Goal: Task Accomplishment & Management: Complete application form

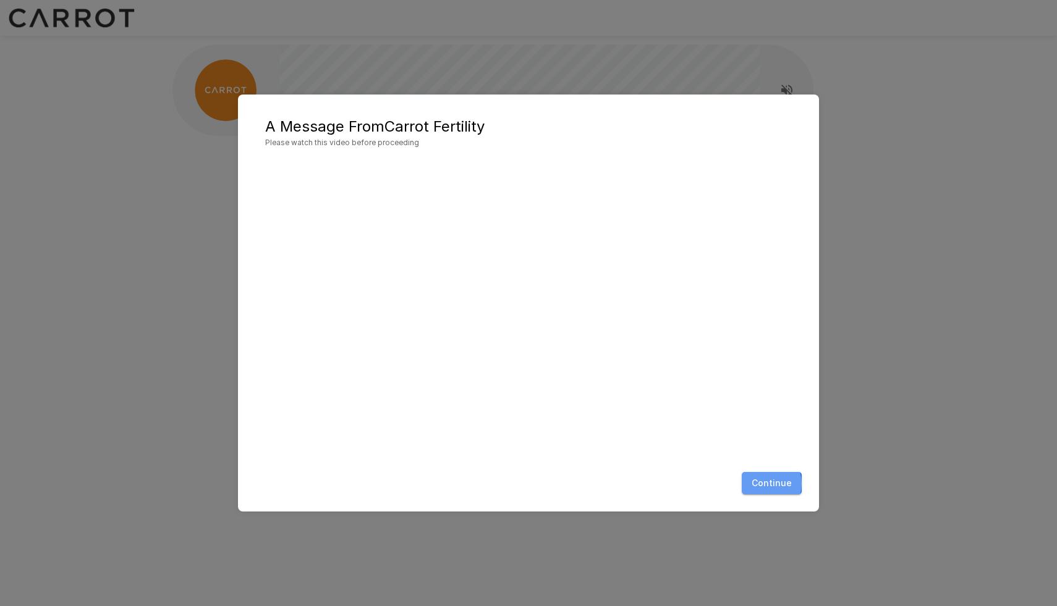
click at [768, 484] on button "Continue" at bounding box center [772, 483] width 60 height 23
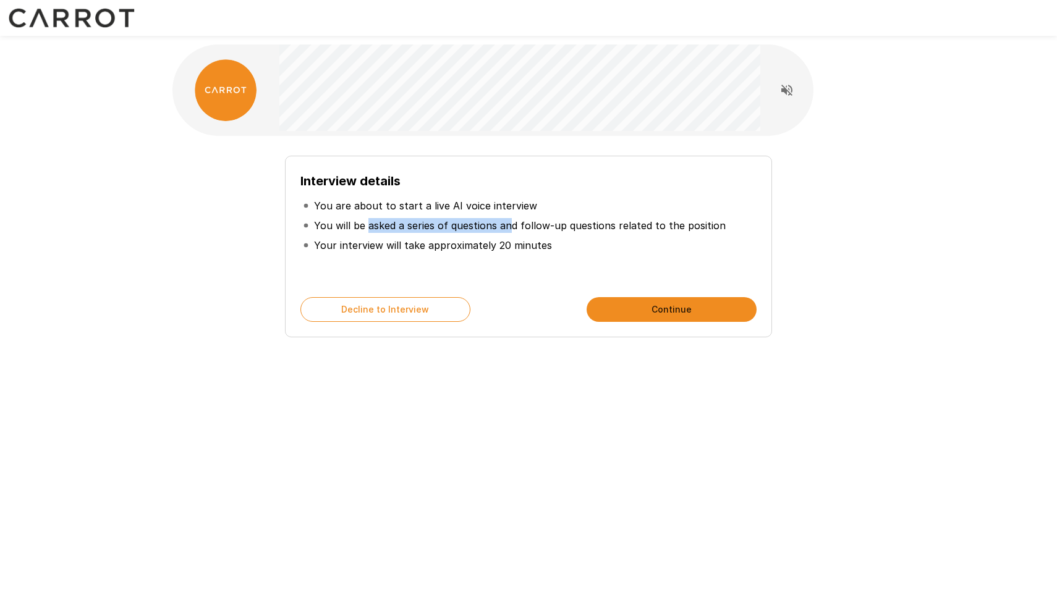
drag, startPoint x: 367, startPoint y: 226, endPoint x: 509, endPoint y: 219, distance: 142.9
click at [509, 219] on p "You will be asked a series of questions and follow-up questions related to the …" at bounding box center [520, 225] width 412 height 15
click at [509, 220] on p "You will be asked a series of questions and follow-up questions related to the …" at bounding box center [520, 225] width 412 height 15
click at [643, 303] on button "Continue" at bounding box center [672, 309] width 170 height 25
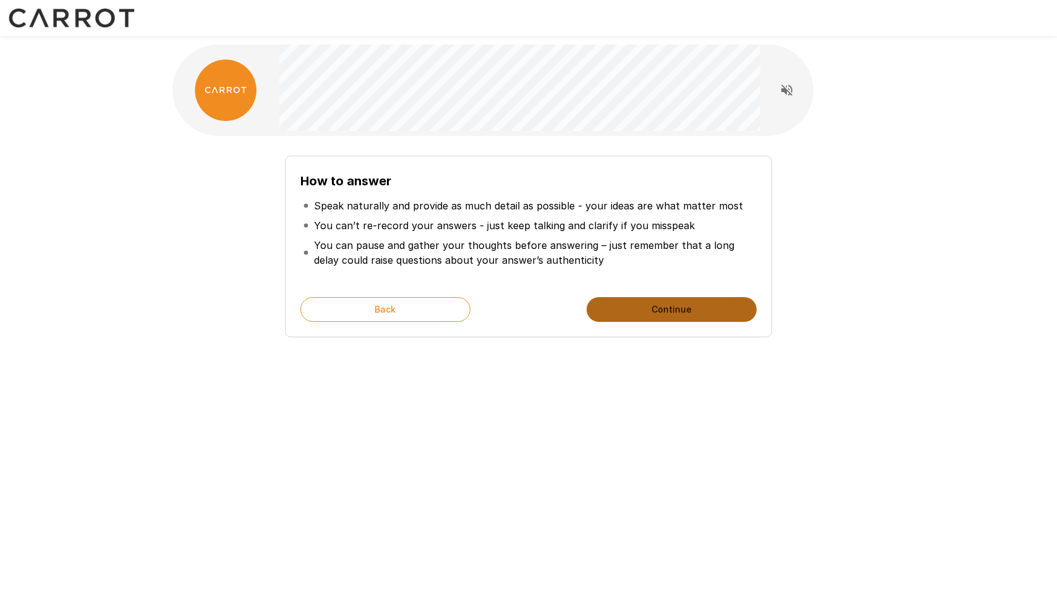
click at [643, 303] on button "Continue" at bounding box center [672, 309] width 170 height 25
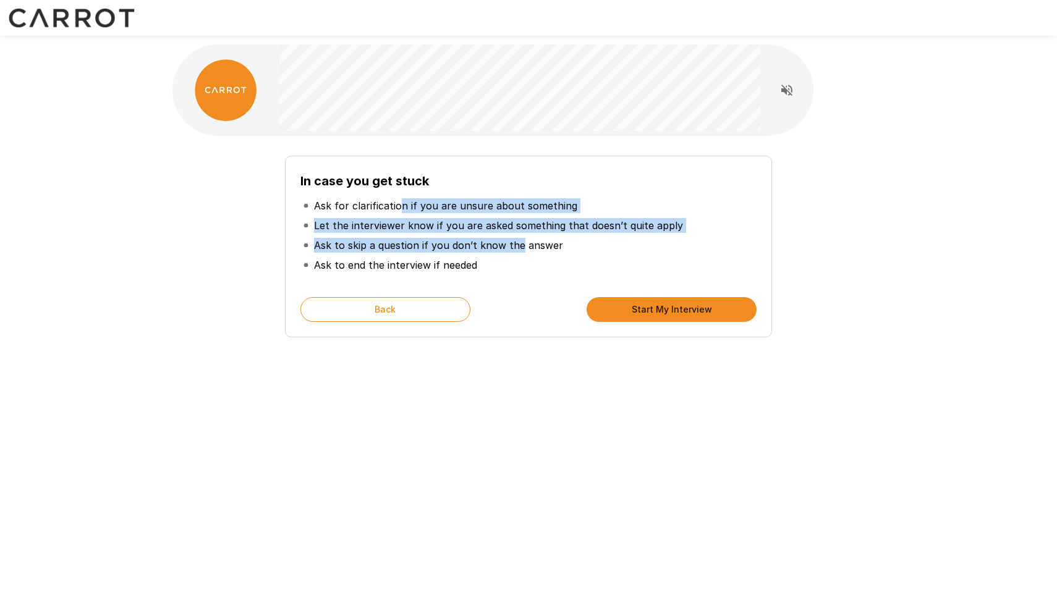
drag, startPoint x: 397, startPoint y: 207, endPoint x: 518, endPoint y: 245, distance: 127.1
click at [518, 245] on ul "Ask for clarification if you are unsure about something Let the interviewer kno…" at bounding box center [528, 235] width 456 height 89
click at [518, 247] on p "Ask to skip a question if you don’t know the answer" at bounding box center [438, 245] width 249 height 15
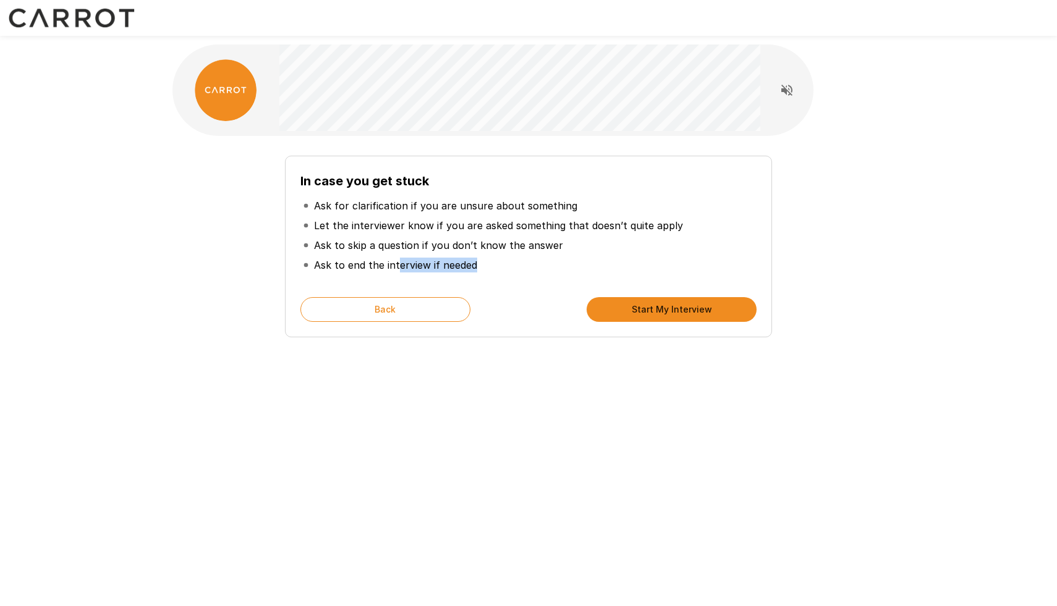
drag, startPoint x: 394, startPoint y: 266, endPoint x: 480, endPoint y: 265, distance: 85.9
click at [480, 265] on li "Ask to end the interview if needed" at bounding box center [528, 265] width 456 height 20
click at [478, 265] on li "Ask to end the interview if needed" at bounding box center [528, 265] width 456 height 20
click at [617, 310] on button "Start My Interview" at bounding box center [672, 309] width 170 height 25
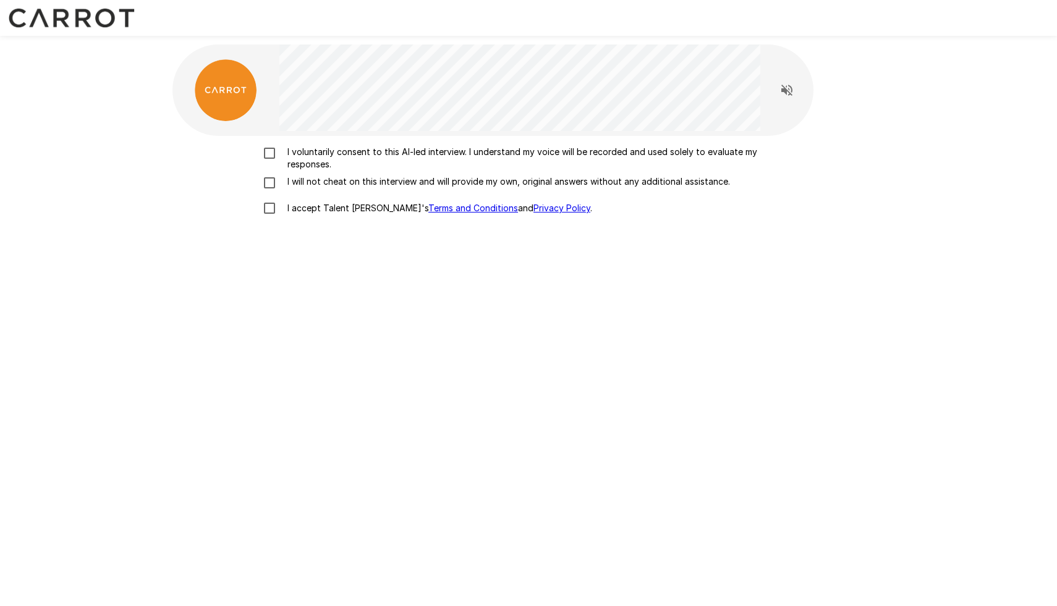
click at [393, 150] on p "I voluntarily consent to this AI-led interview. I understand my voice will be r…" at bounding box center [541, 158] width 518 height 25
click at [367, 177] on p "I will not cheat on this interview and will provide my own, original answers wi…" at bounding box center [505, 182] width 447 height 12
click at [322, 207] on p "I accept Talent Llama's Terms and Conditions and Privacy Policy ." at bounding box center [437, 208] width 310 height 12
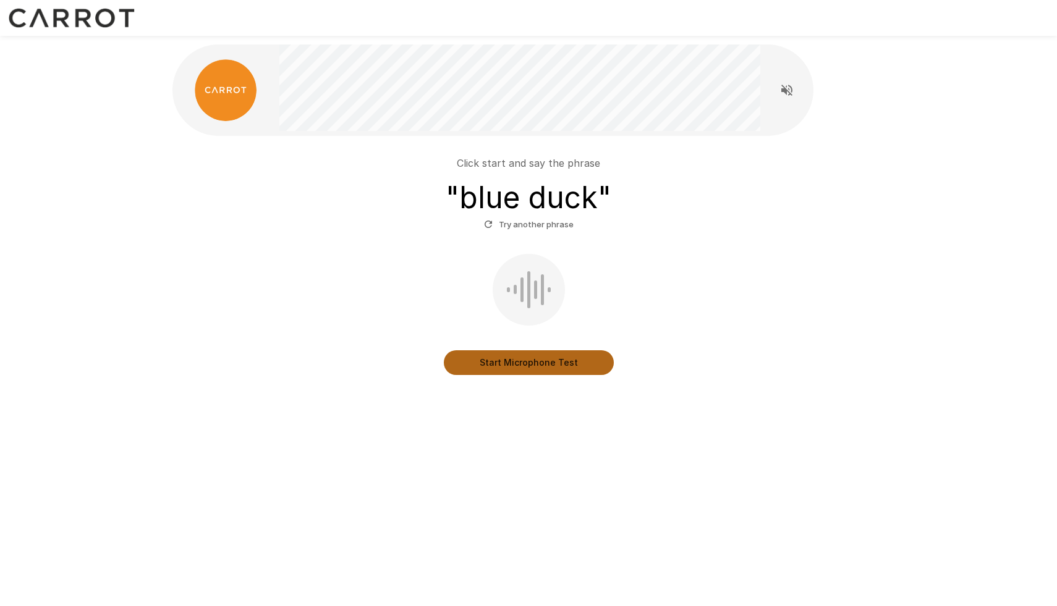
click at [517, 362] on button "Start Microphone Test" at bounding box center [529, 362] width 170 height 25
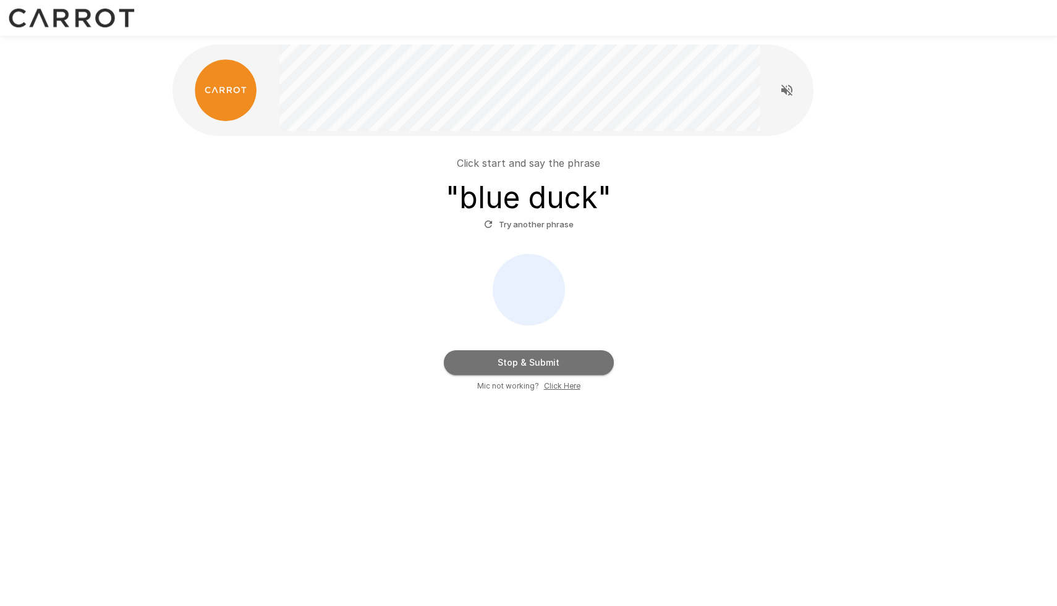
click at [517, 362] on button "Stop & Submit" at bounding box center [529, 362] width 170 height 25
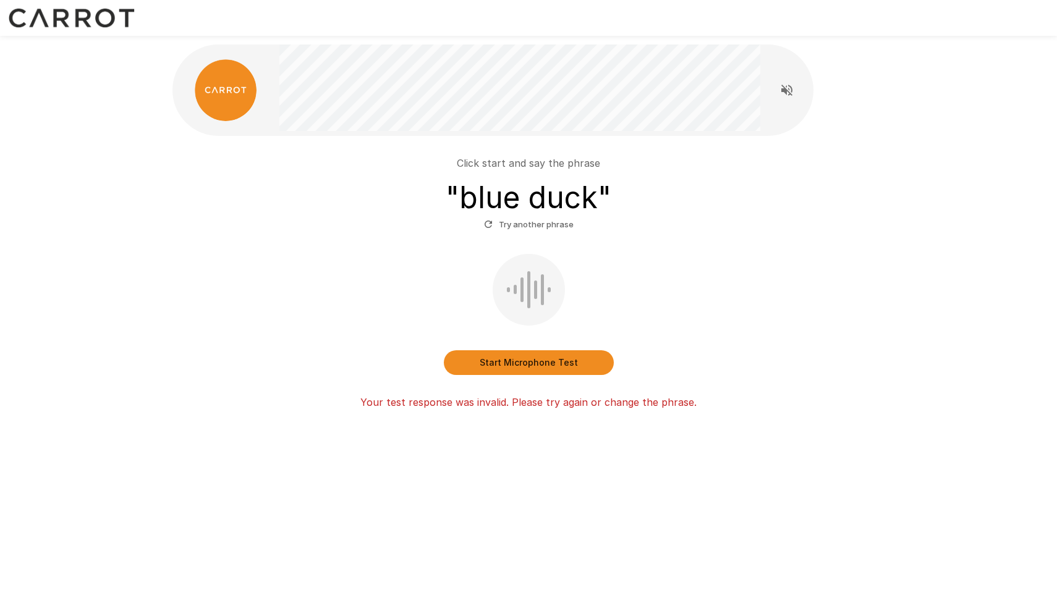
click at [517, 362] on button "Start Microphone Test" at bounding box center [529, 362] width 170 height 25
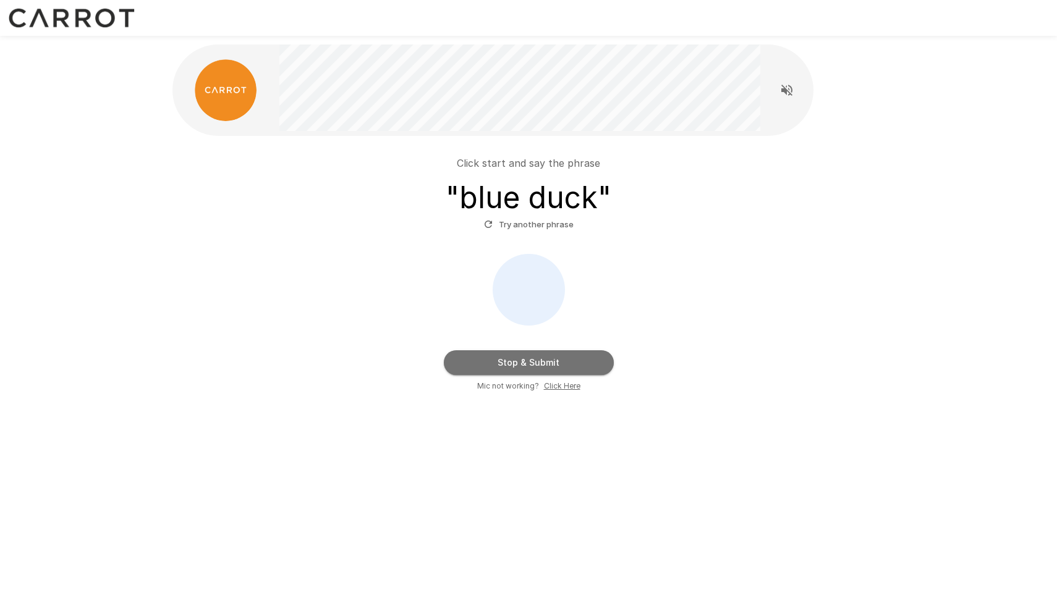
click at [517, 362] on button "Stop & Submit" at bounding box center [529, 362] width 170 height 25
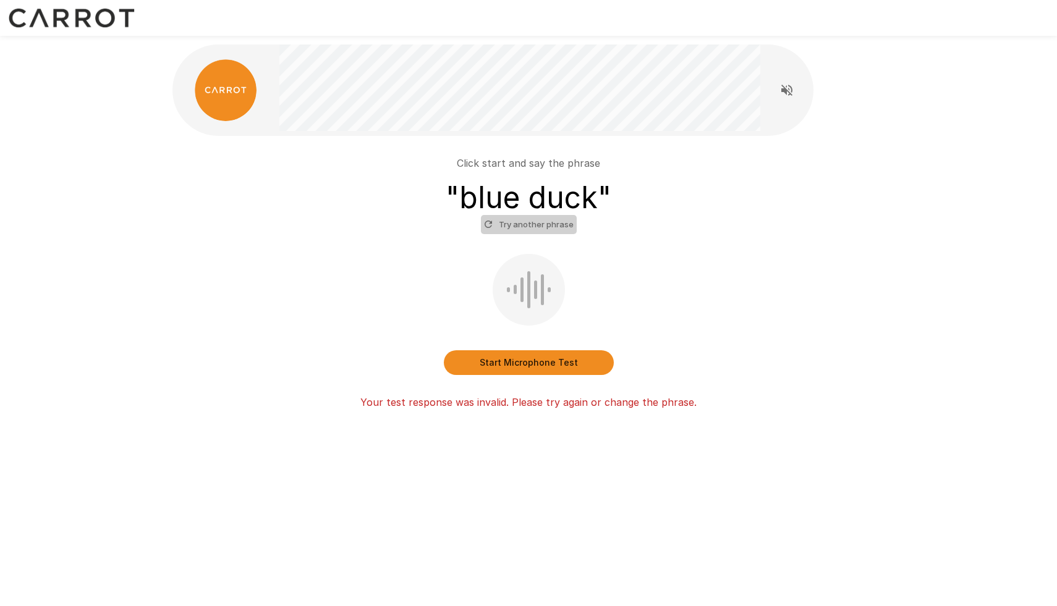
click at [540, 221] on button "Try another phrase" at bounding box center [529, 224] width 96 height 19
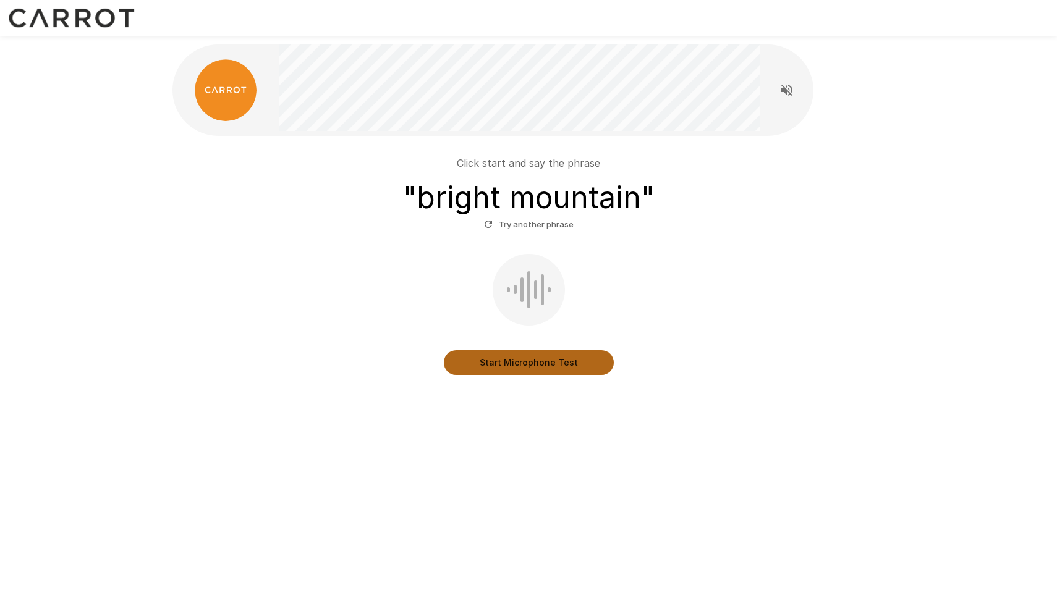
click at [476, 362] on button "Start Microphone Test" at bounding box center [529, 362] width 170 height 25
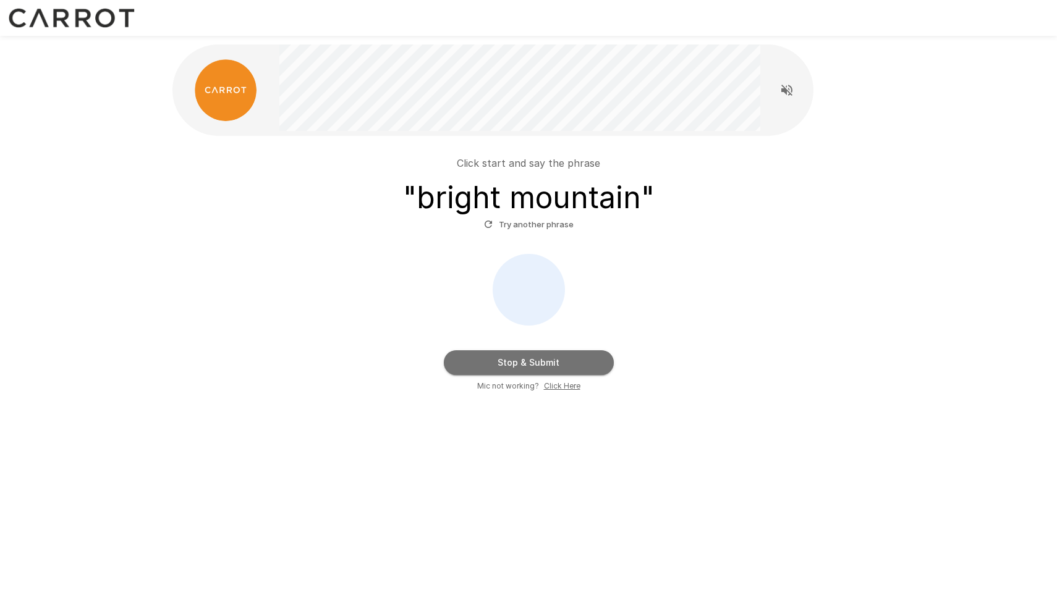
click at [476, 362] on button "Stop & Submit" at bounding box center [529, 362] width 170 height 25
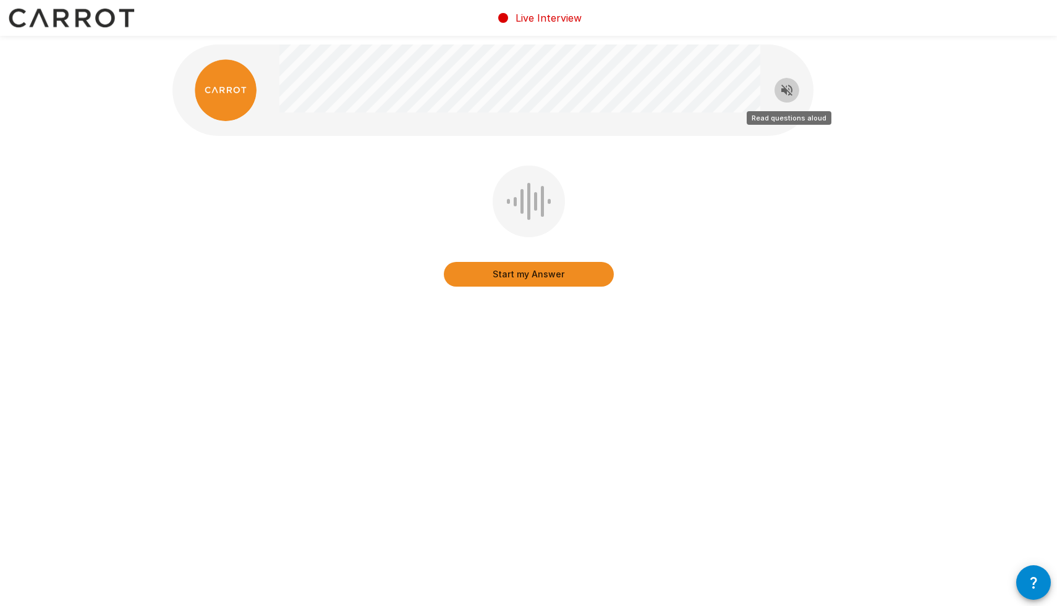
click at [784, 87] on icon "Read questions aloud" at bounding box center [786, 90] width 11 height 11
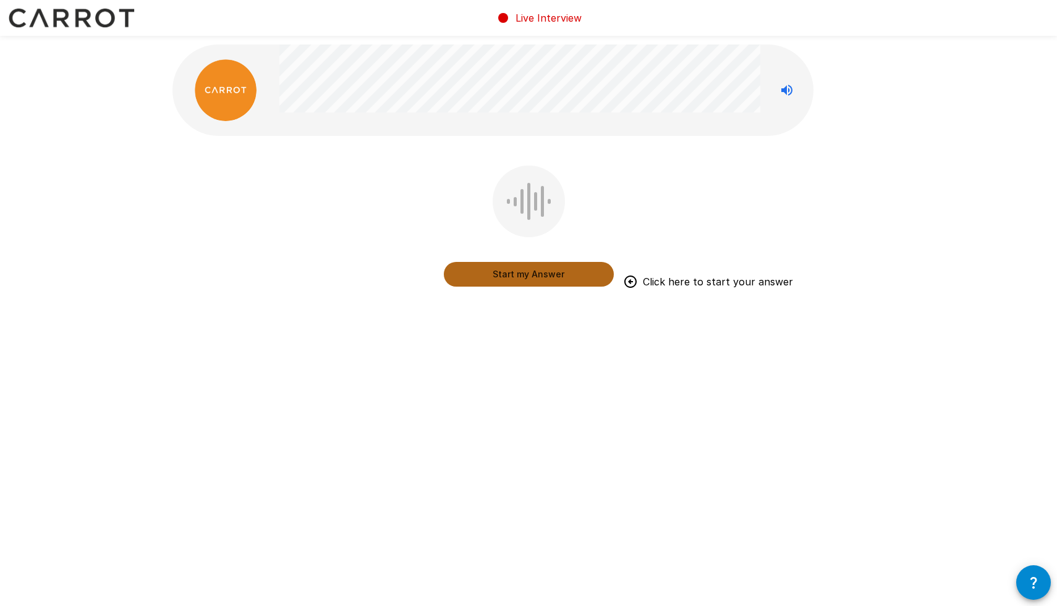
click at [526, 280] on button "Start my Answer" at bounding box center [529, 274] width 170 height 25
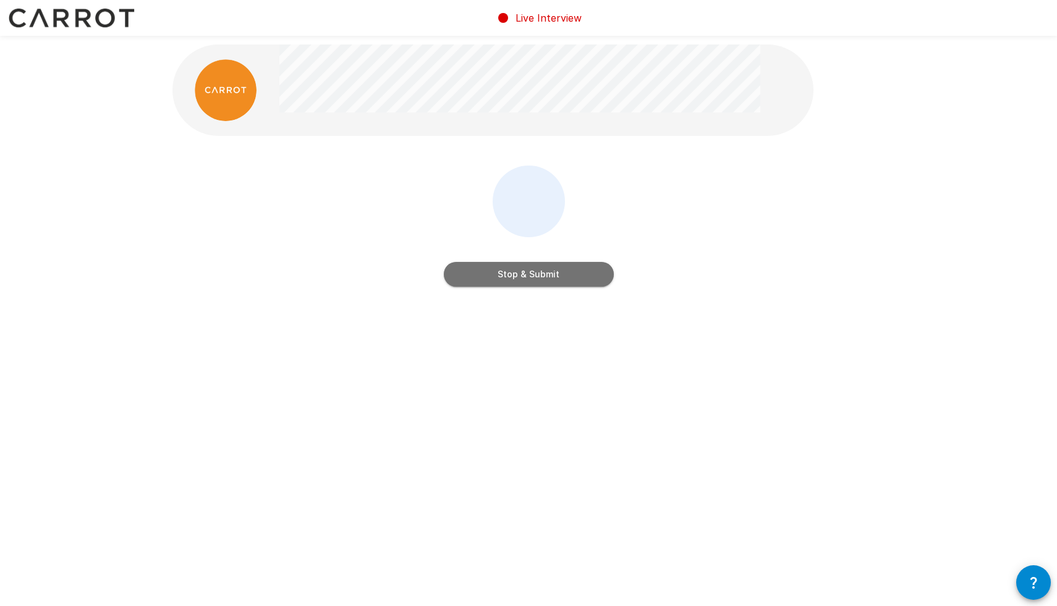
click at [526, 280] on button "Stop & Submit" at bounding box center [529, 274] width 170 height 25
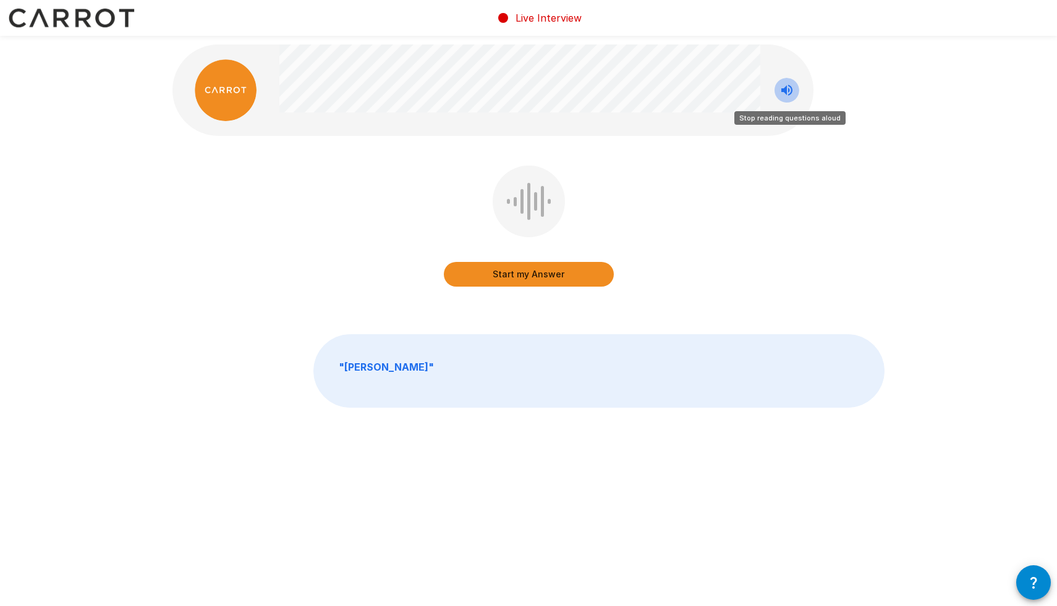
click at [781, 93] on icon "Stop reading questions aloud" at bounding box center [786, 90] width 15 height 15
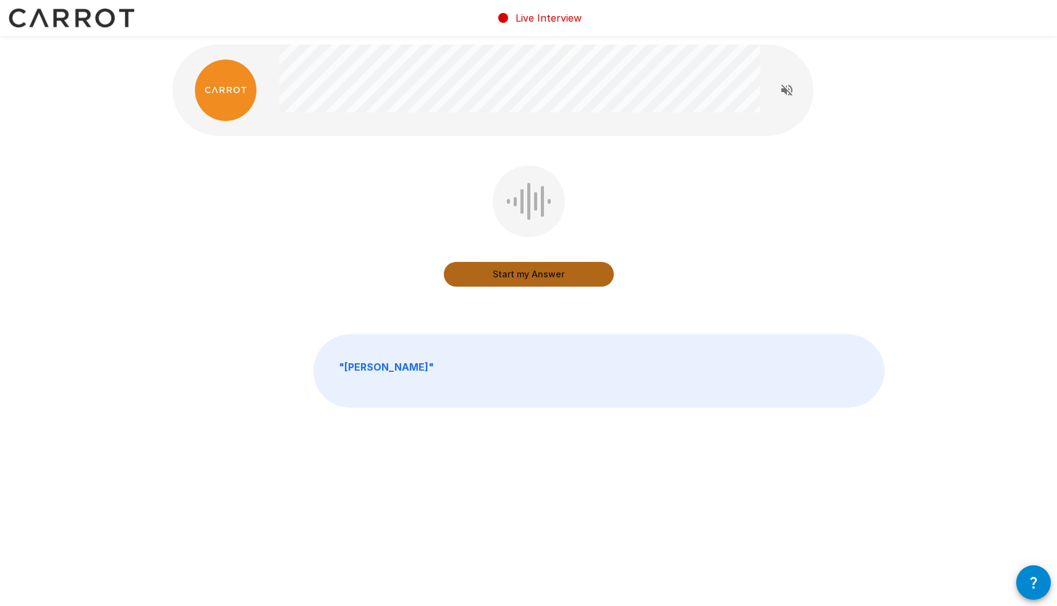
click at [524, 278] on button "Start my Answer" at bounding box center [529, 274] width 170 height 25
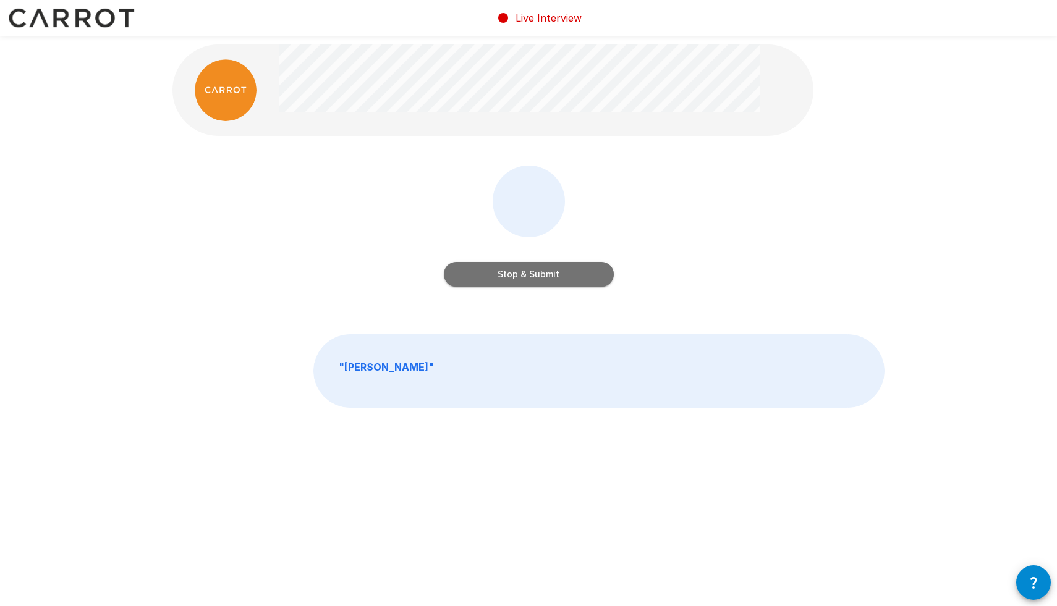
click at [524, 278] on button "Stop & Submit" at bounding box center [529, 274] width 170 height 25
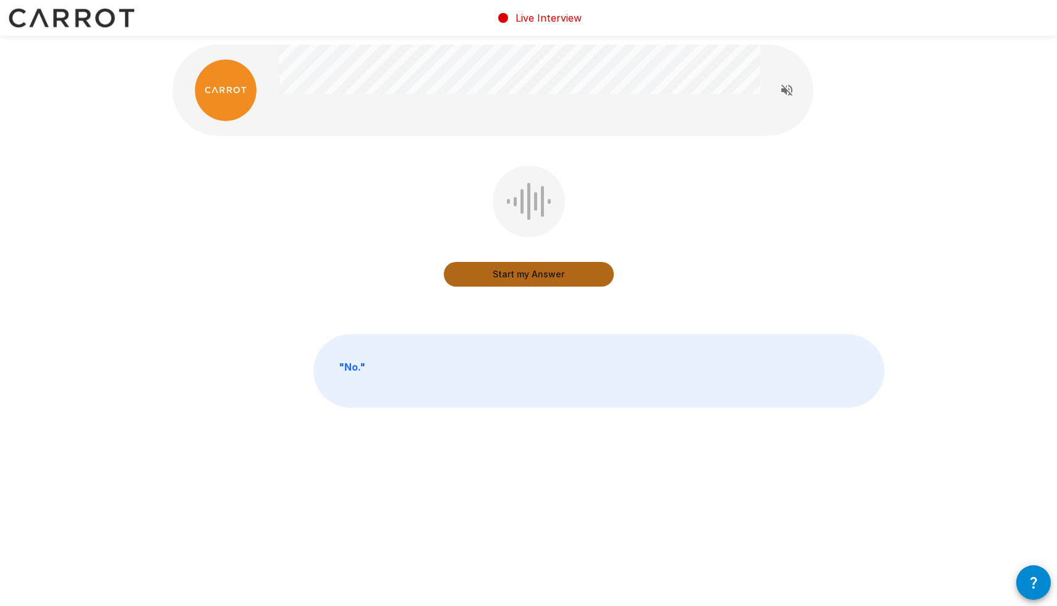
click at [524, 273] on button "Start my Answer" at bounding box center [529, 274] width 170 height 25
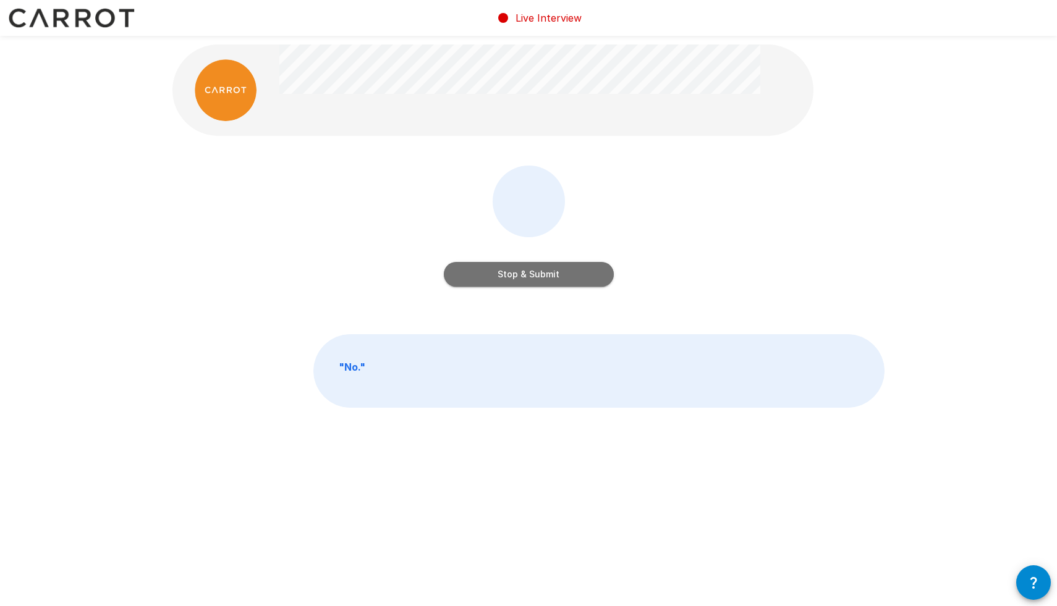
click at [524, 273] on button "Stop & Submit" at bounding box center [529, 274] width 170 height 25
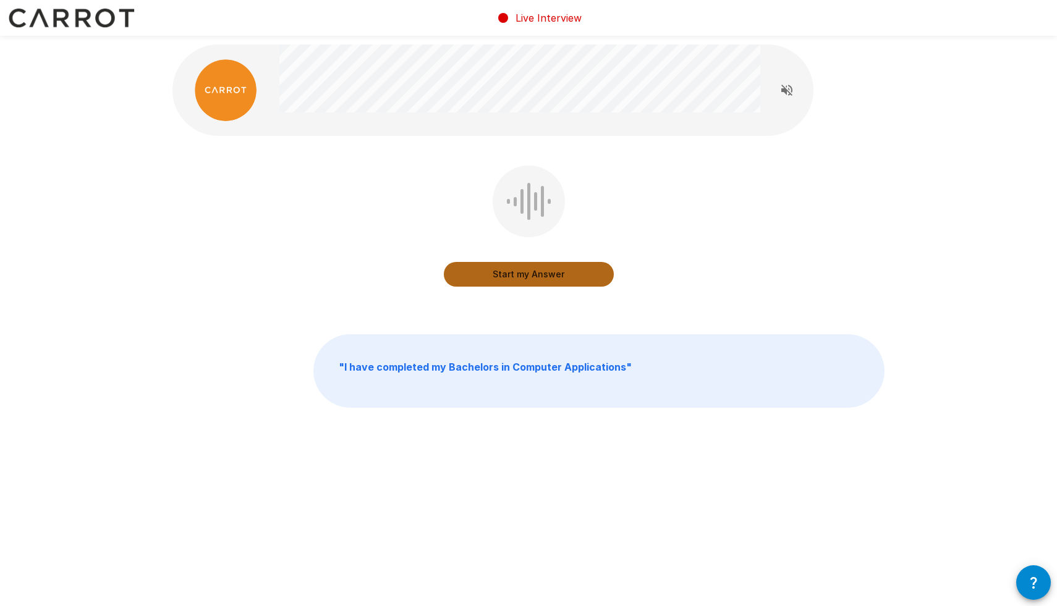
click at [524, 273] on button "Start my Answer" at bounding box center [529, 274] width 170 height 25
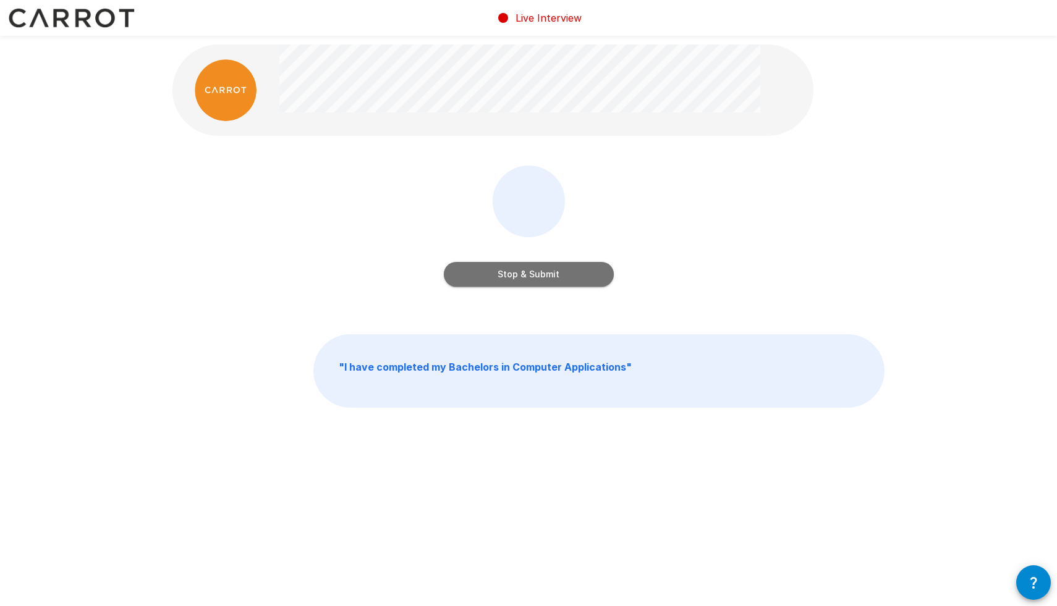
click at [524, 273] on button "Stop & Submit" at bounding box center [529, 274] width 170 height 25
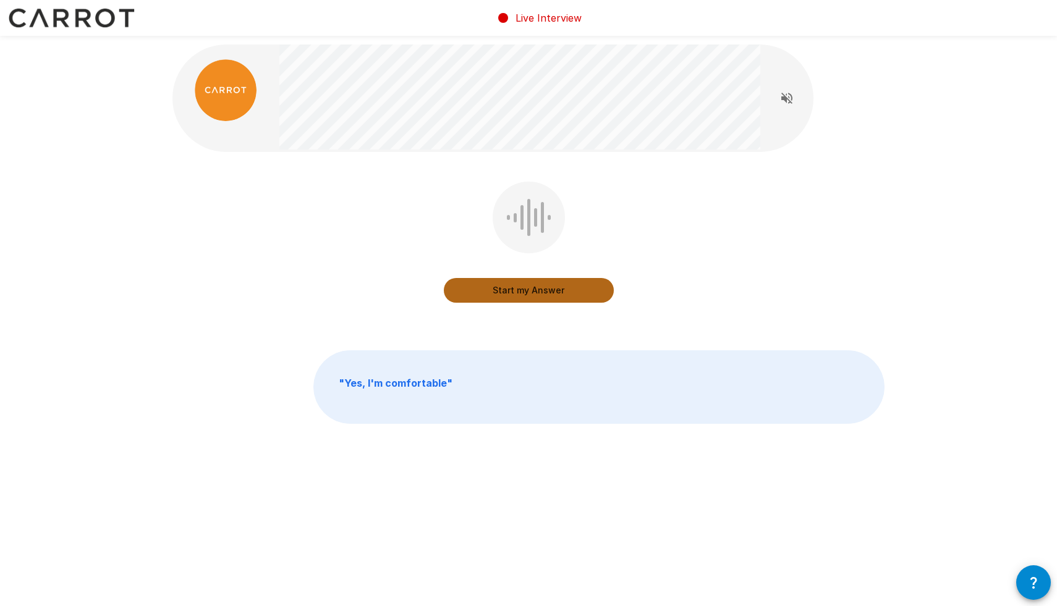
click at [524, 298] on button "Start my Answer" at bounding box center [529, 290] width 170 height 25
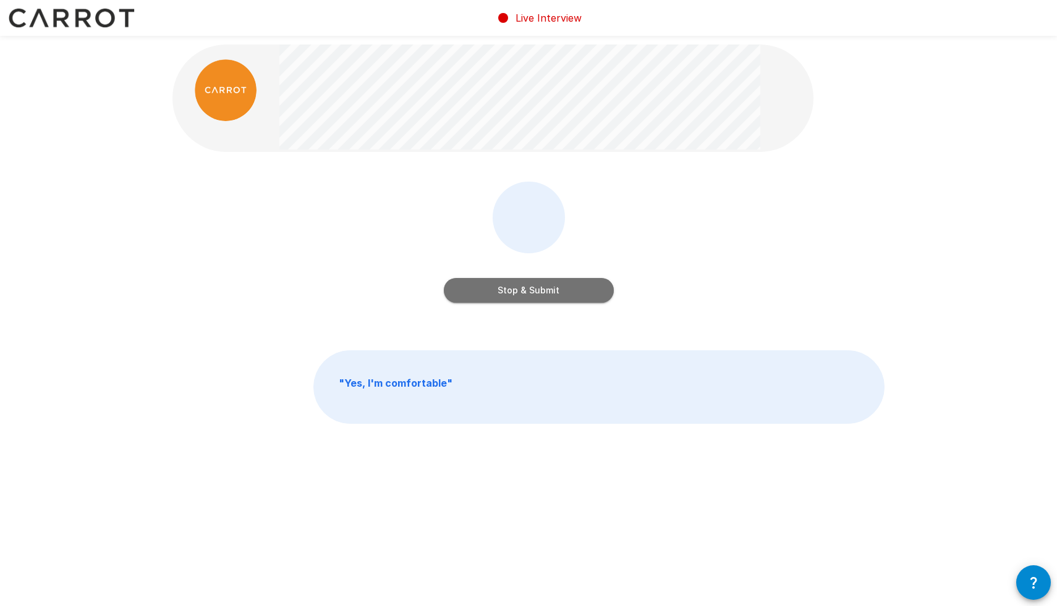
click at [535, 287] on button "Stop & Submit" at bounding box center [529, 290] width 170 height 25
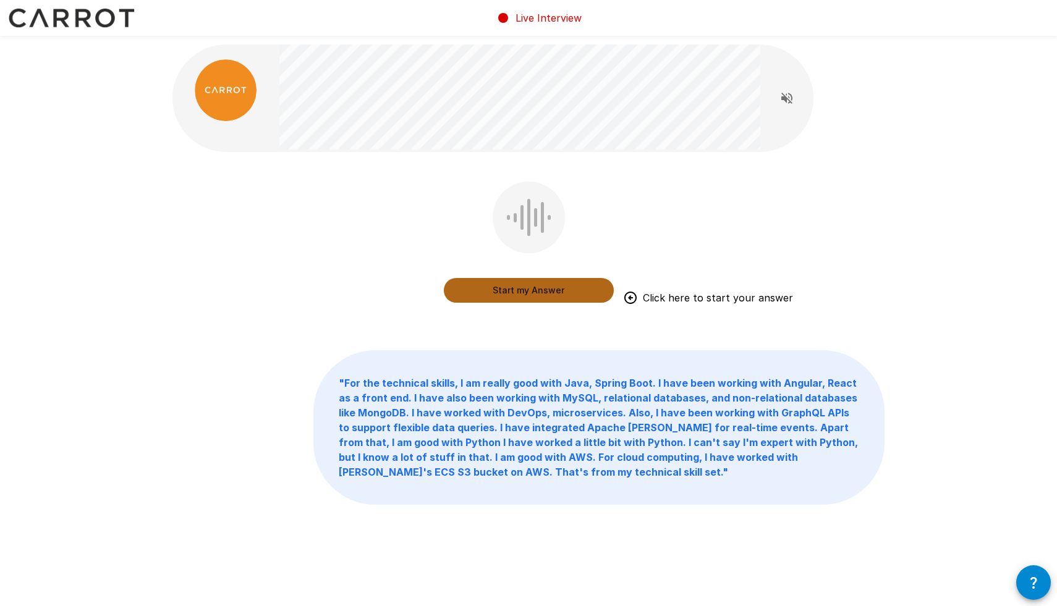
click at [537, 285] on button "Start my Answer" at bounding box center [529, 290] width 170 height 25
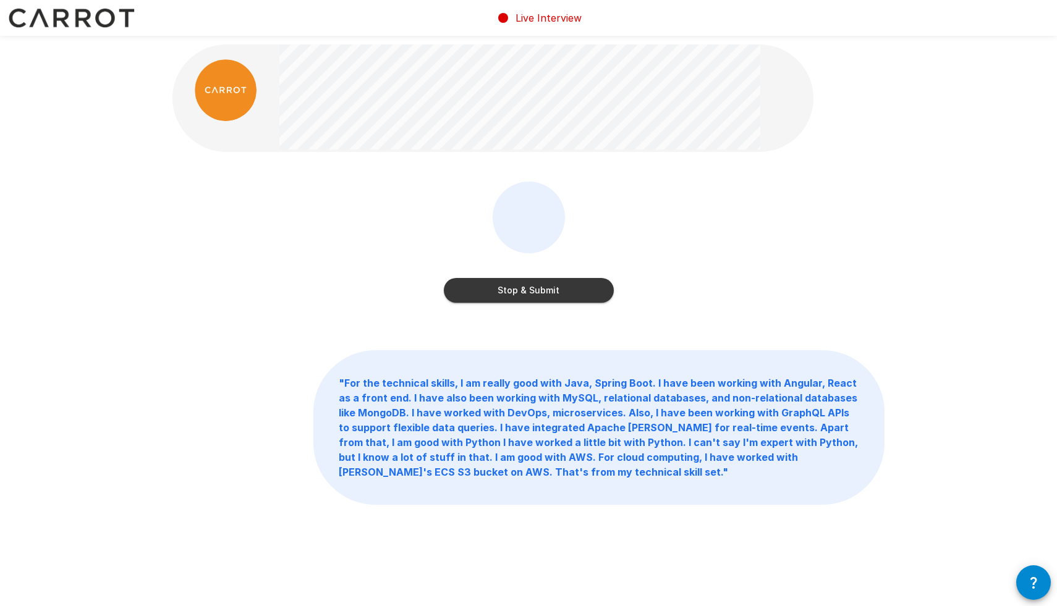
click at [540, 286] on button "Stop & Submit" at bounding box center [529, 290] width 170 height 25
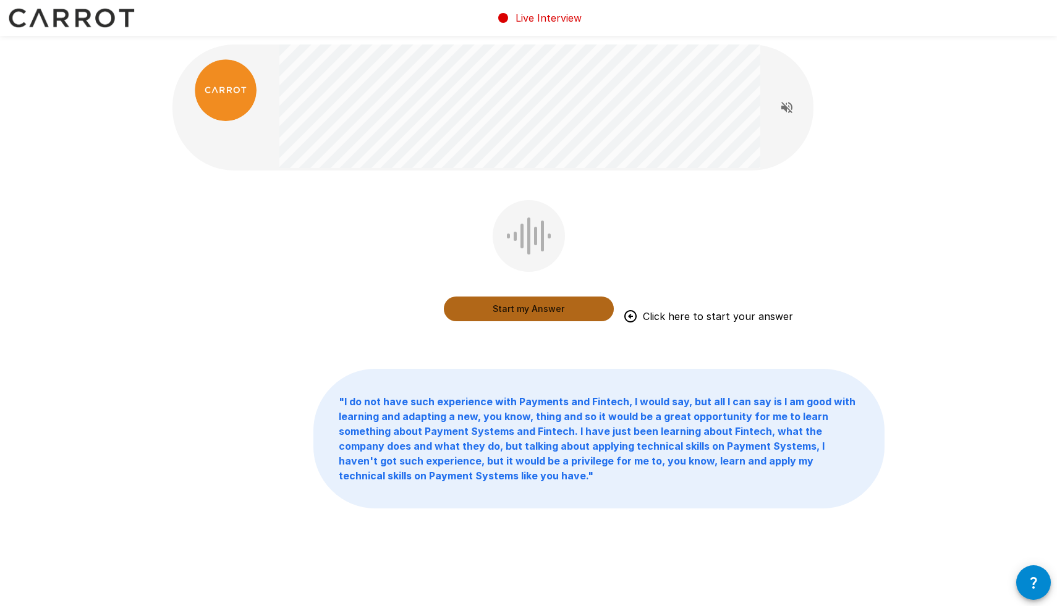
click at [509, 305] on button "Start my Answer" at bounding box center [529, 309] width 170 height 25
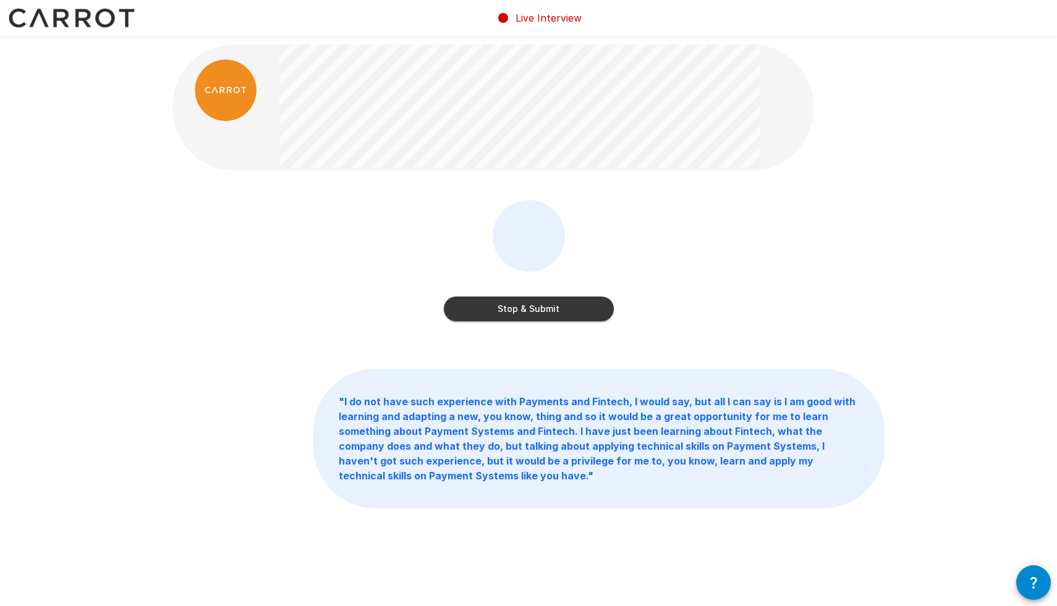
click at [509, 305] on button "Stop & Submit" at bounding box center [529, 309] width 170 height 25
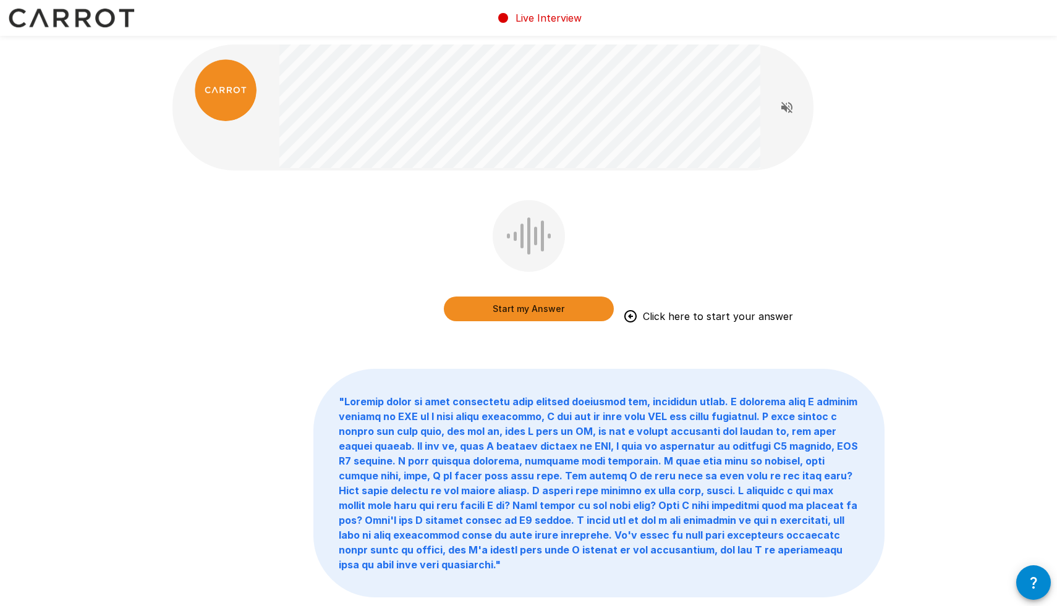
click at [547, 308] on button "Start my Answer" at bounding box center [529, 309] width 170 height 25
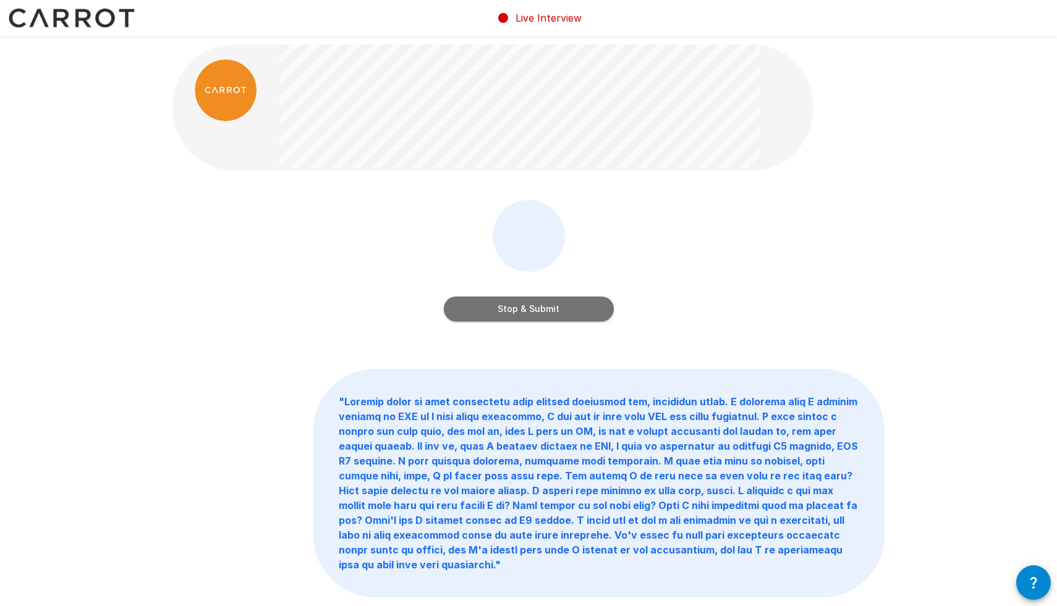
click at [547, 308] on button "Stop & Submit" at bounding box center [529, 309] width 170 height 25
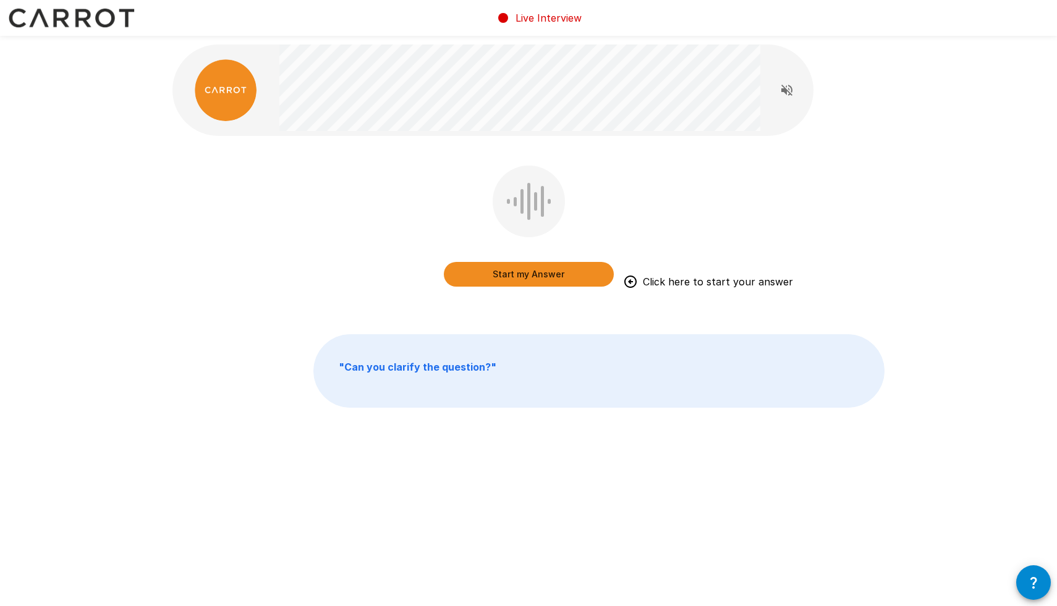
click at [509, 271] on button "Start my Answer" at bounding box center [529, 274] width 170 height 25
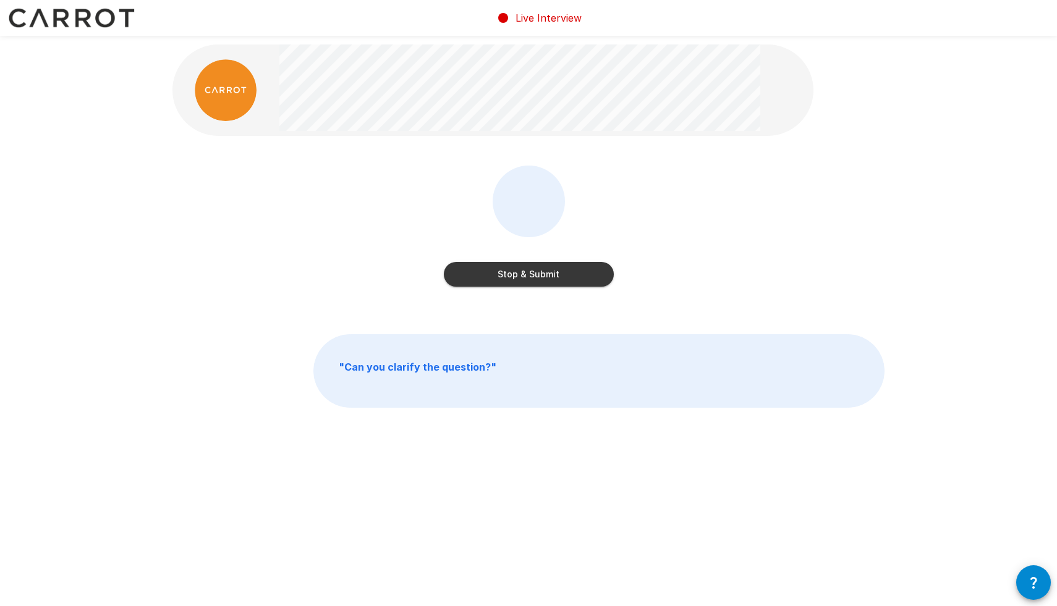
click at [509, 271] on button "Stop & Submit" at bounding box center [529, 274] width 170 height 25
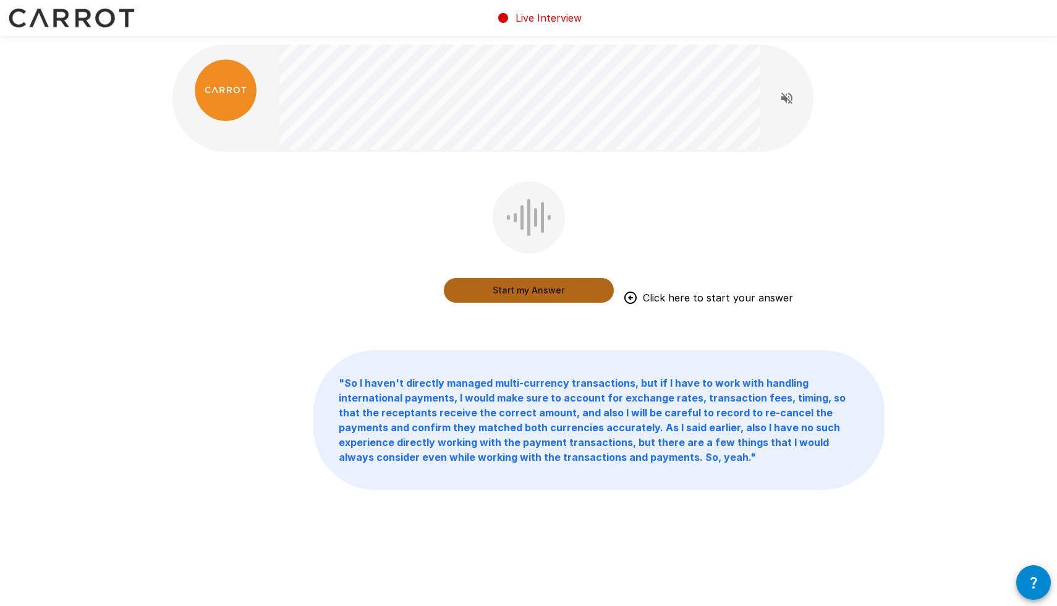
click at [546, 294] on button "Start my Answer" at bounding box center [529, 290] width 170 height 25
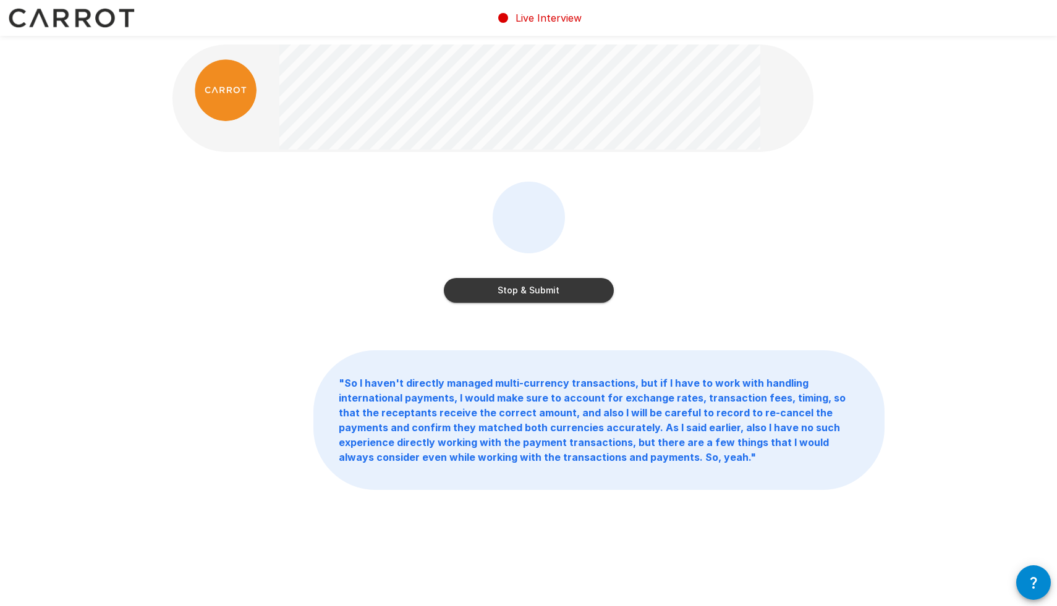
click at [549, 290] on button "Stop & Submit" at bounding box center [529, 290] width 170 height 25
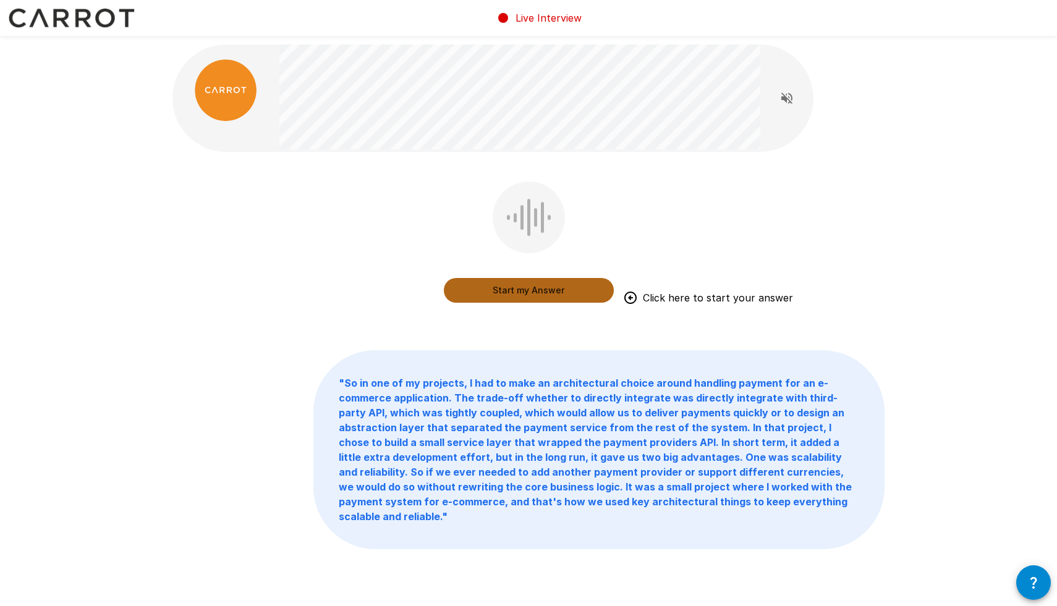
click at [507, 290] on button "Start my Answer" at bounding box center [529, 290] width 170 height 25
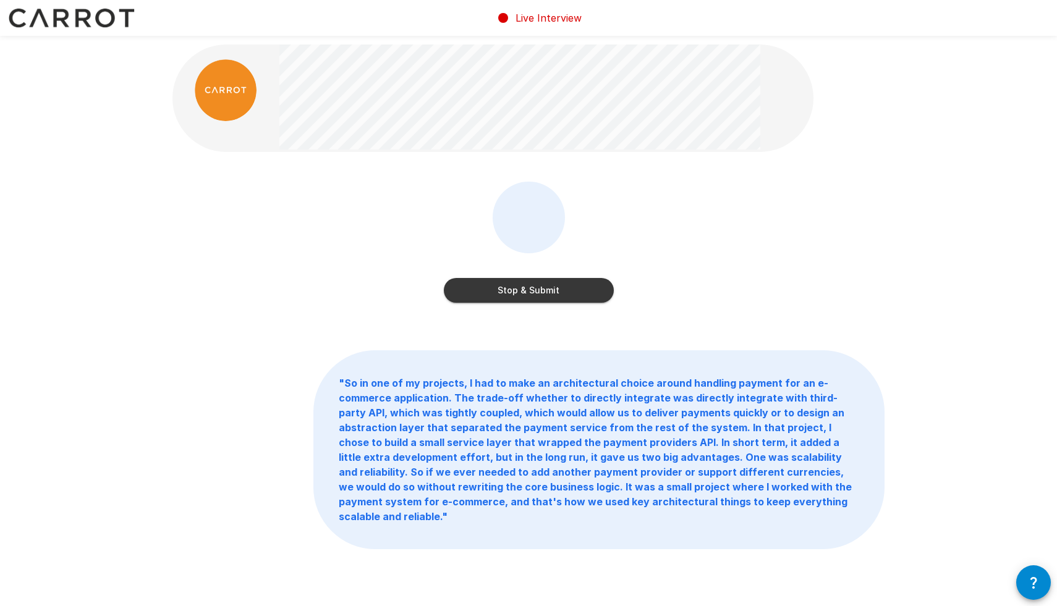
click at [507, 290] on button "Stop & Submit" at bounding box center [529, 290] width 170 height 25
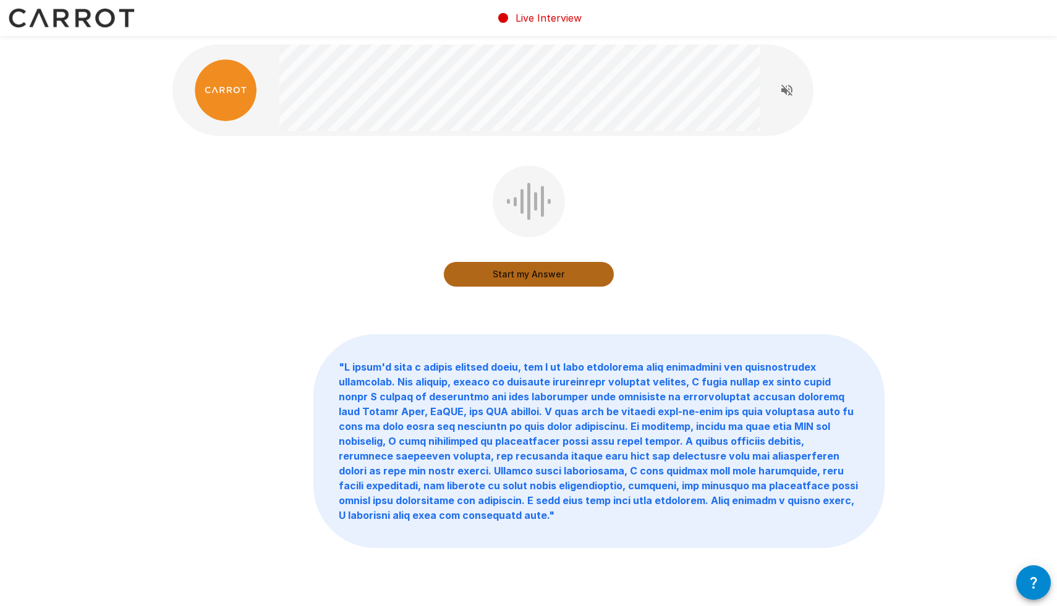
click at [512, 276] on button "Start my Answer" at bounding box center [529, 274] width 170 height 25
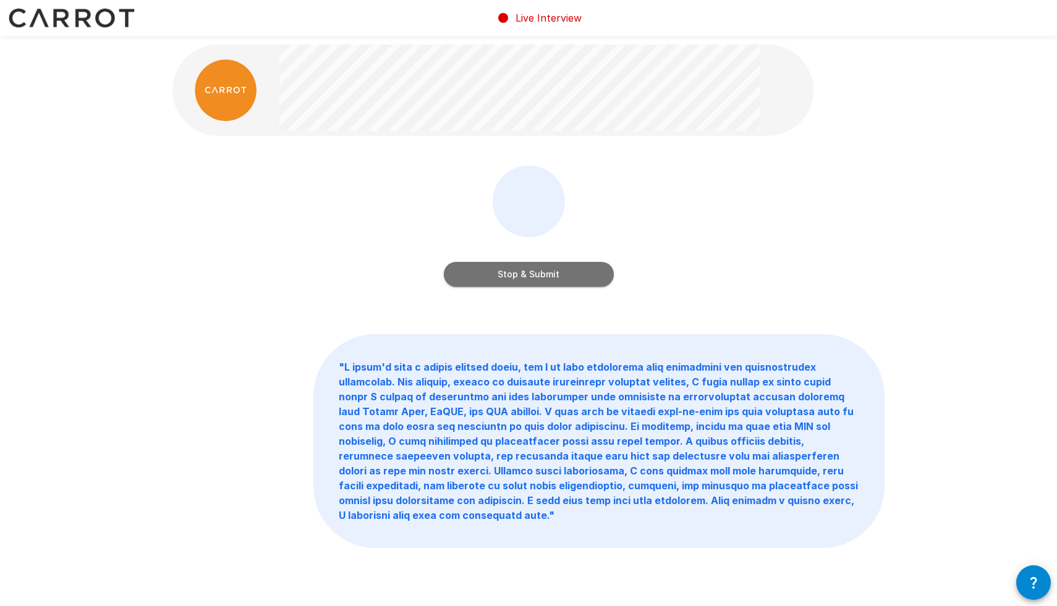
click at [519, 273] on button "Stop & Submit" at bounding box center [529, 274] width 170 height 25
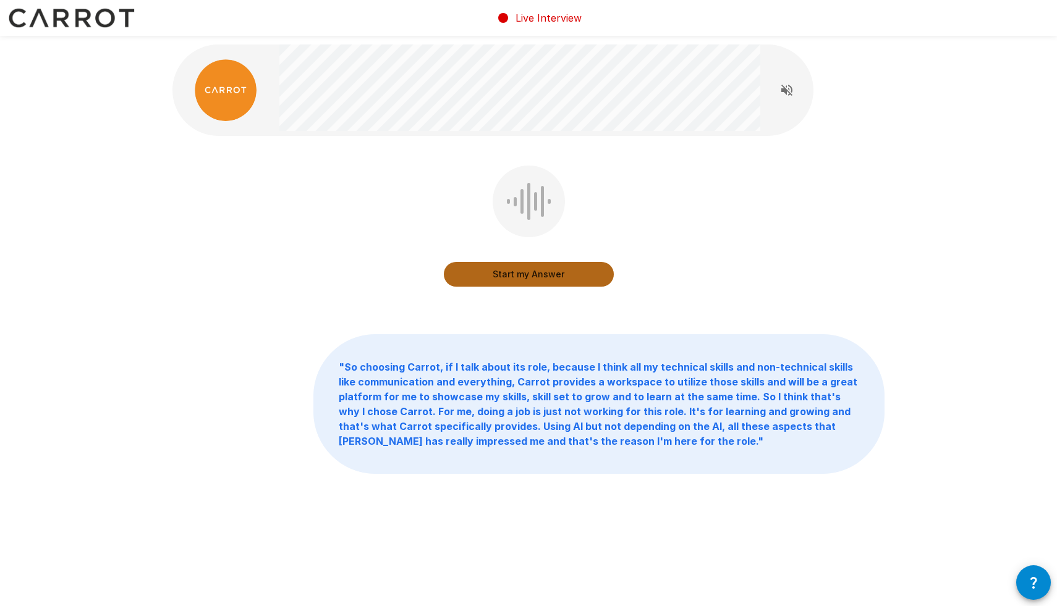
click at [523, 278] on button "Start my Answer" at bounding box center [529, 274] width 170 height 25
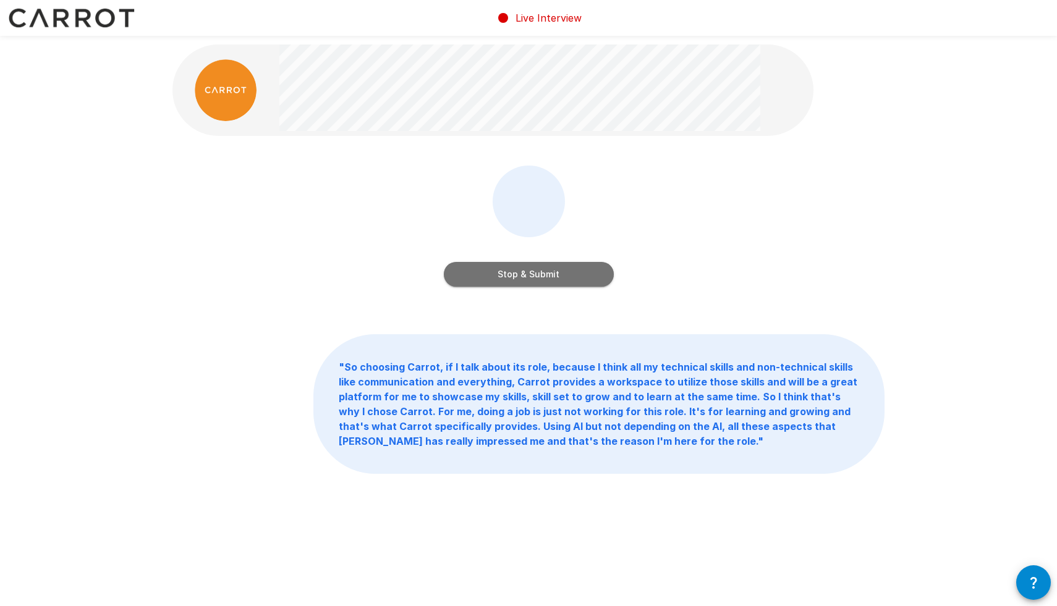
click at [537, 269] on button "Stop & Submit" at bounding box center [529, 274] width 170 height 25
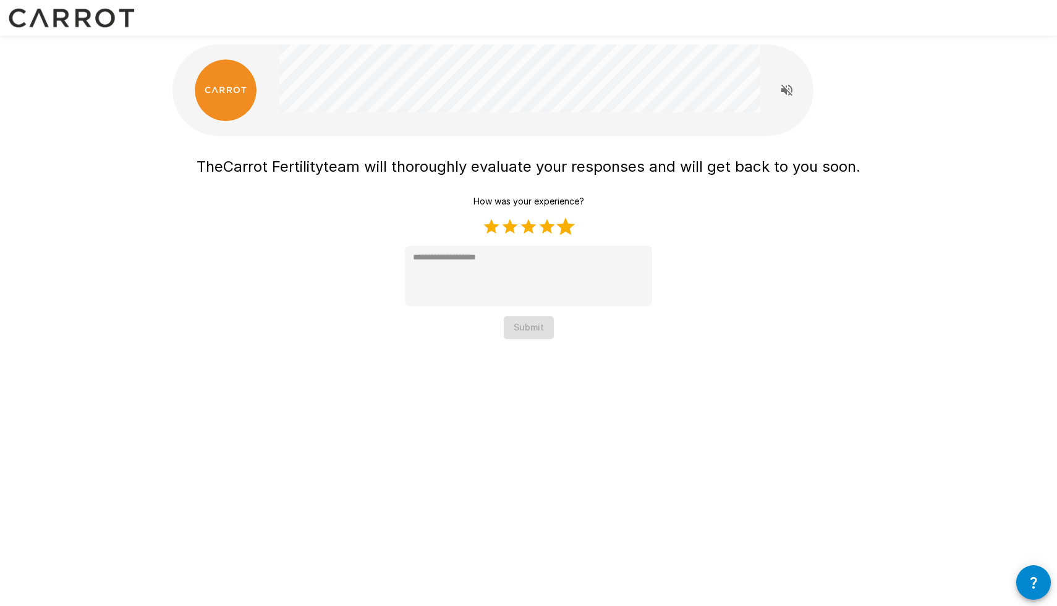
click at [564, 227] on label "5 Stars" at bounding box center [565, 227] width 19 height 19
type textarea "*"
click at [515, 331] on button "Submit" at bounding box center [529, 327] width 50 height 23
